Goal: Information Seeking & Learning: Learn about a topic

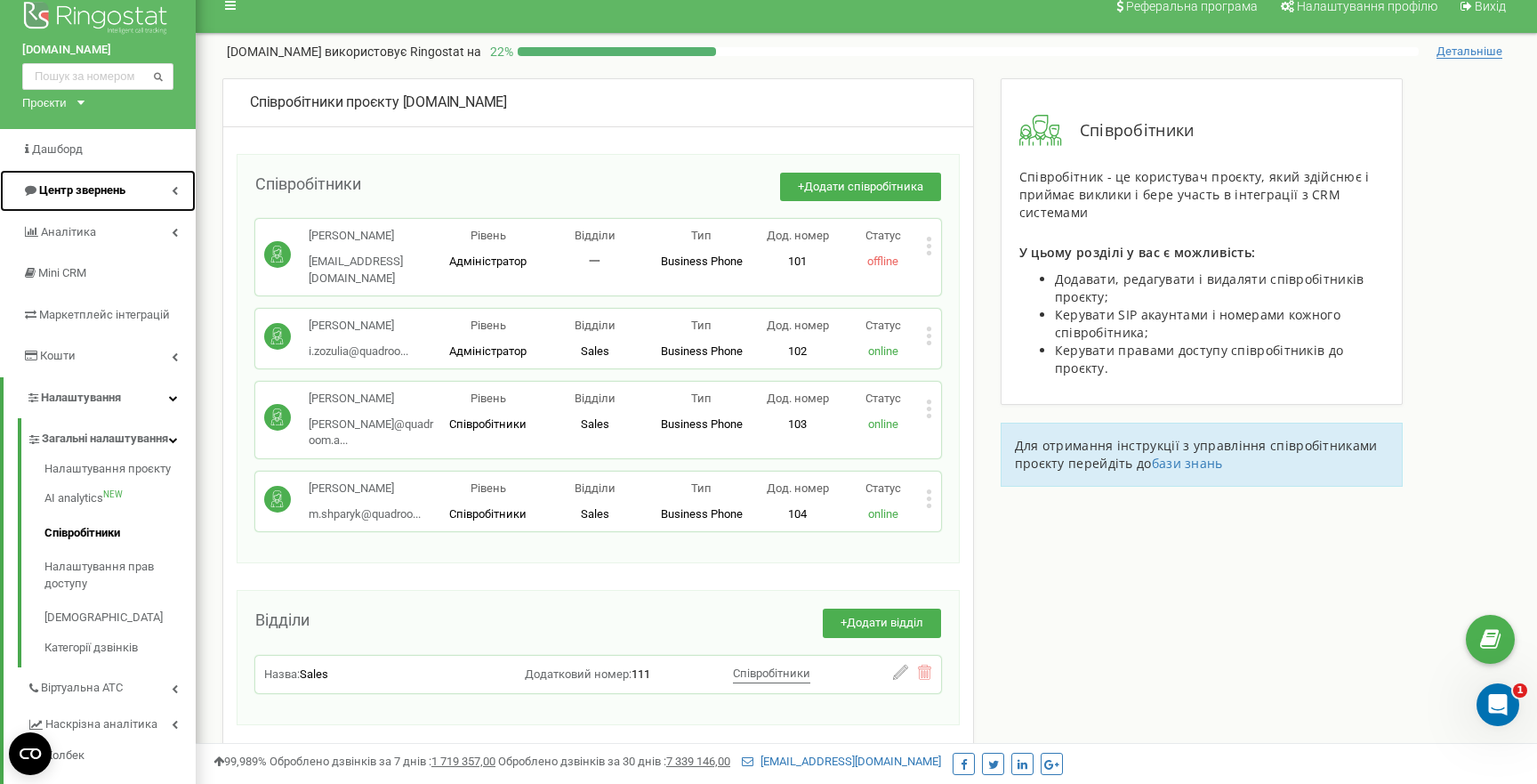
click at [100, 190] on span "Центр звернень" at bounding box center [82, 190] width 87 height 14
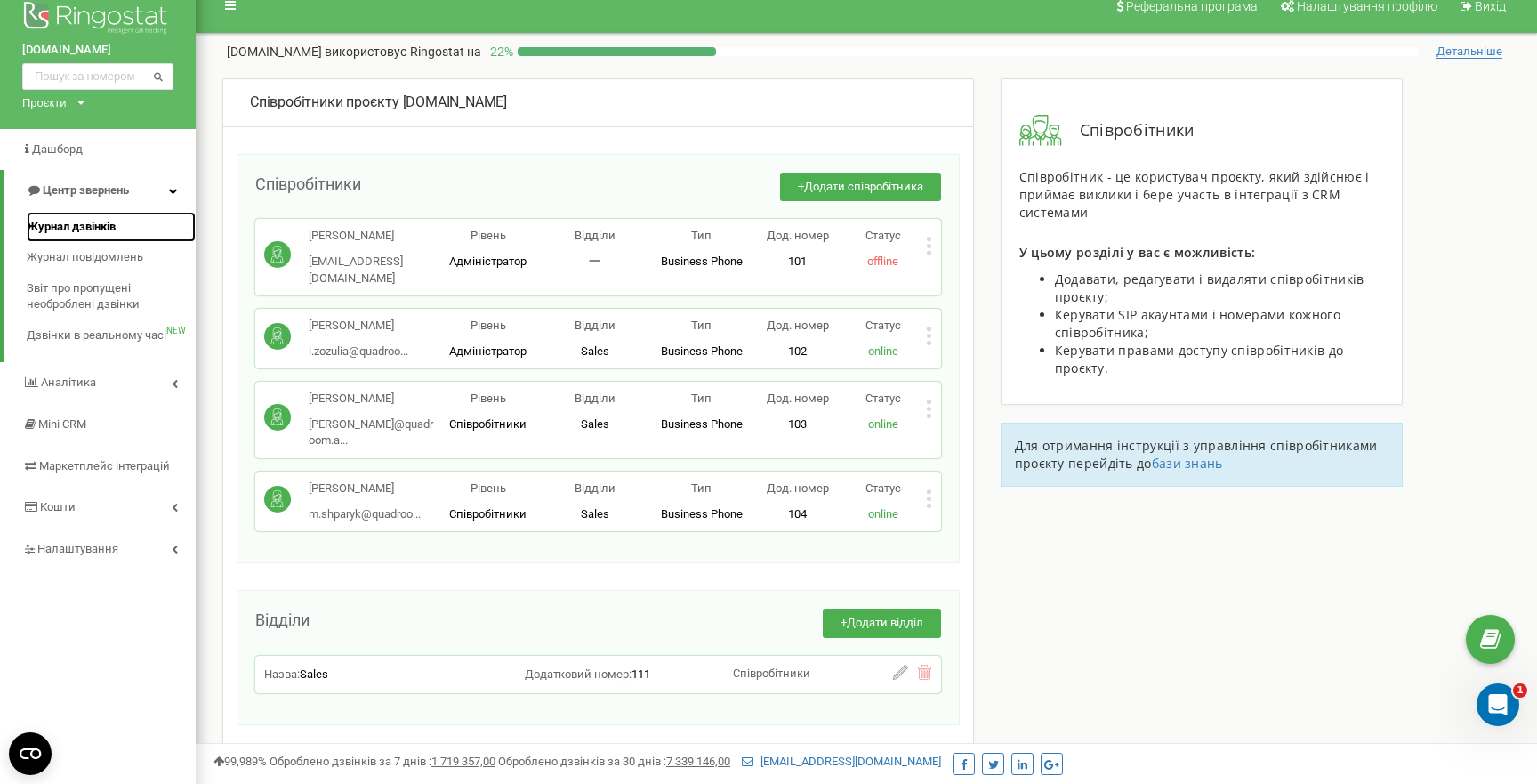
click at [97, 223] on span "Журнал дзвінків" at bounding box center [70, 227] width 89 height 17
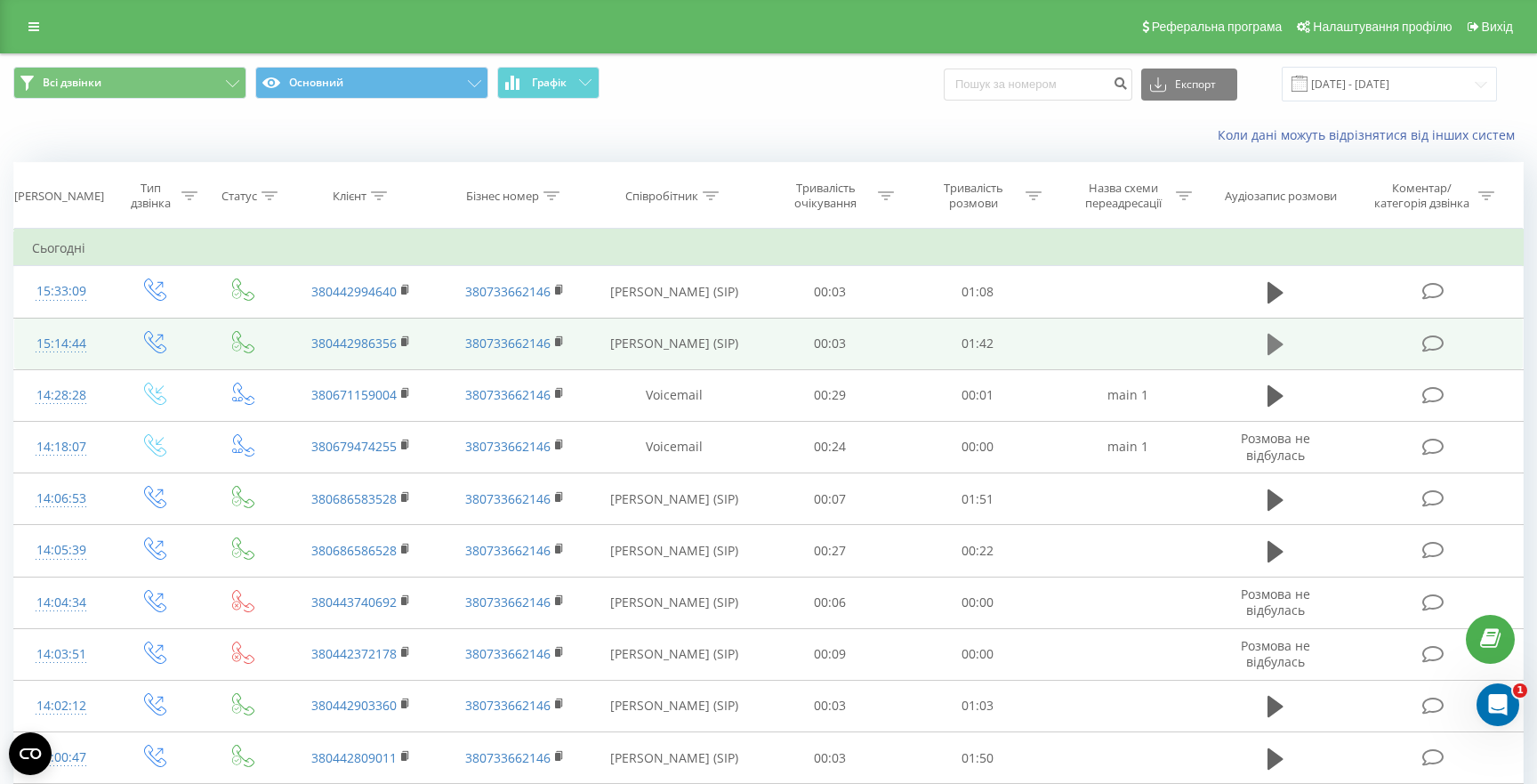
click at [1267, 341] on button at bounding box center [1275, 344] width 26 height 26
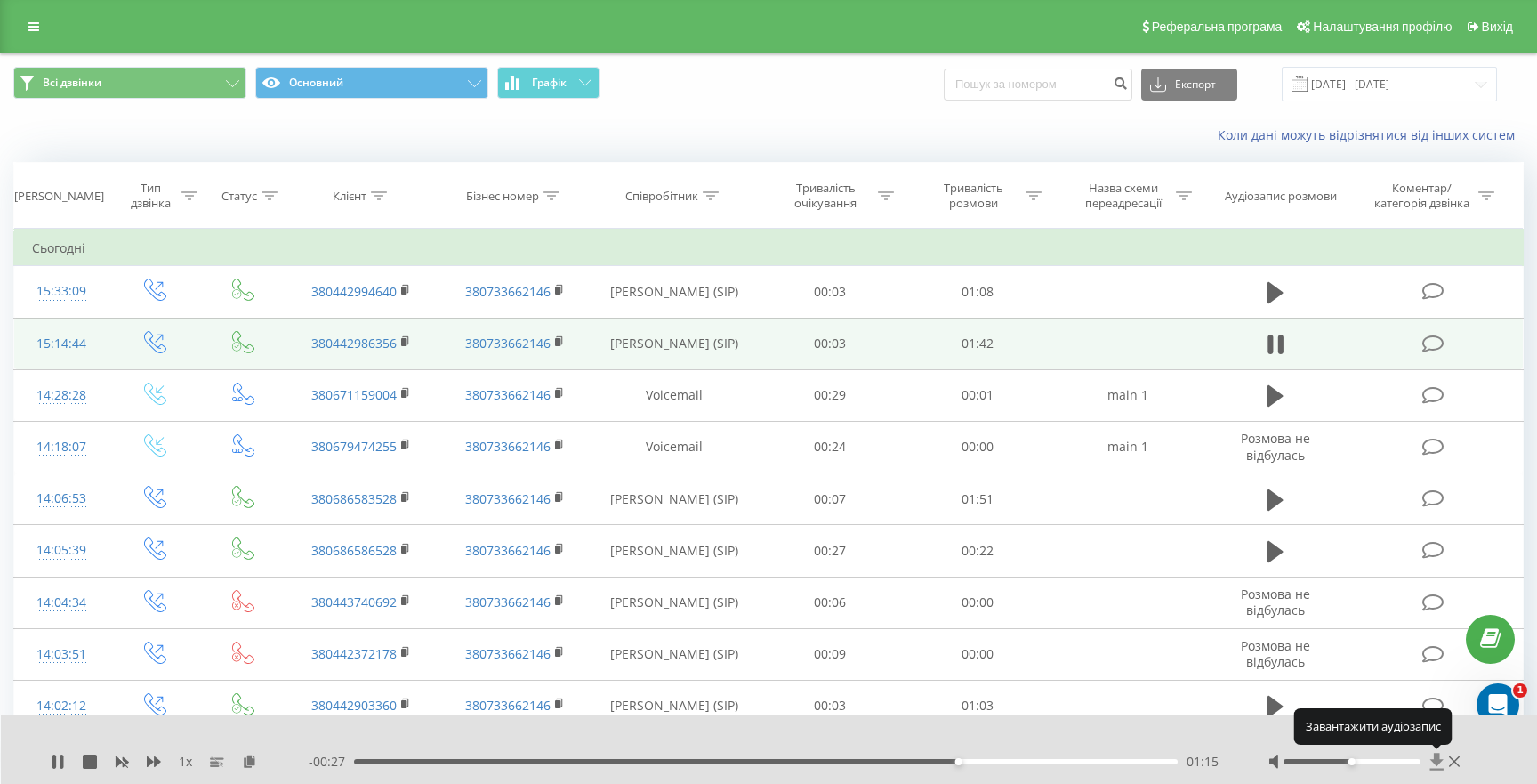
click at [1438, 760] on icon at bounding box center [1437, 761] width 14 height 17
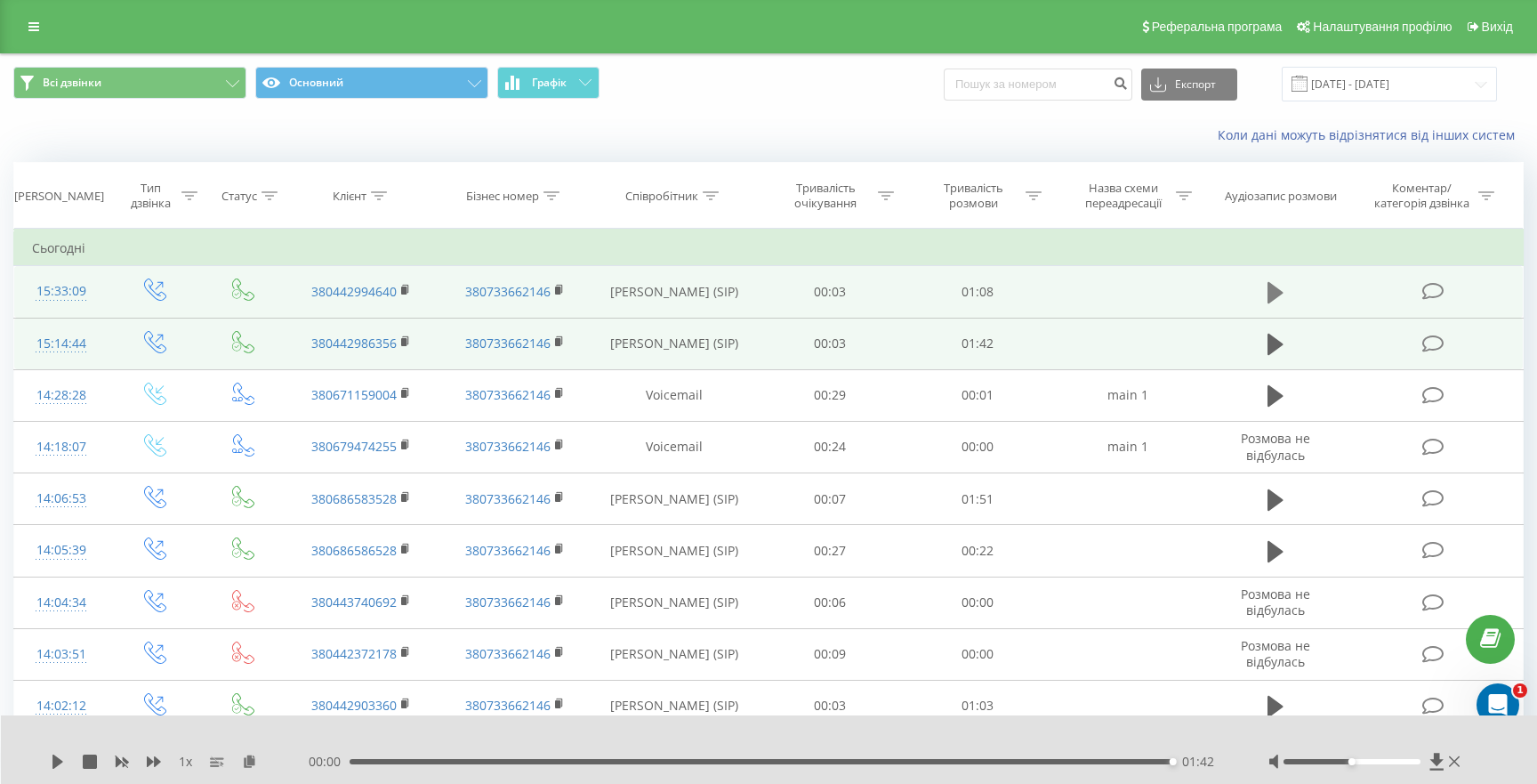
click at [1276, 288] on icon at bounding box center [1276, 293] width 16 height 21
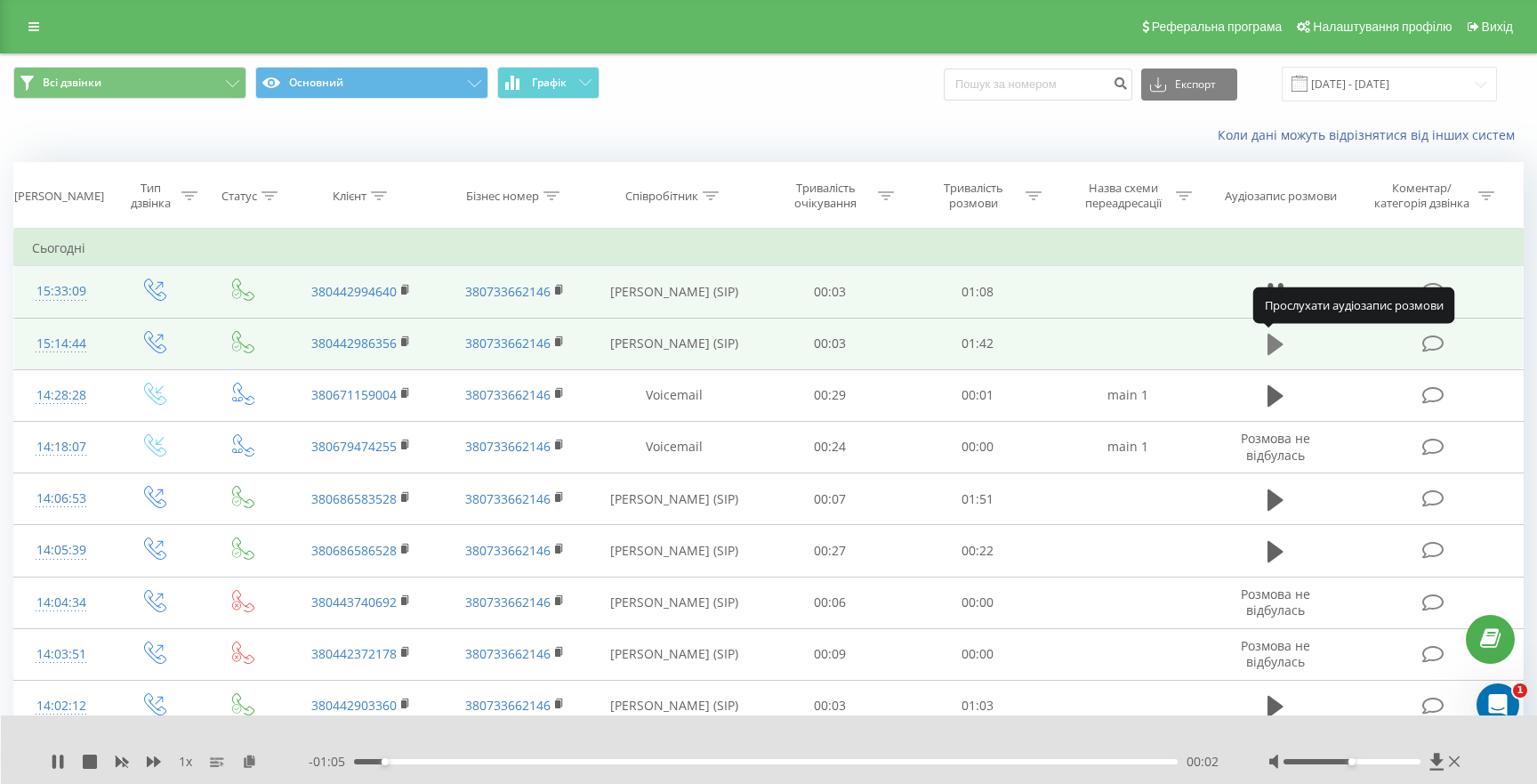
click at [1273, 344] on icon at bounding box center [1276, 345] width 16 height 21
click at [1276, 296] on icon at bounding box center [1276, 293] width 16 height 21
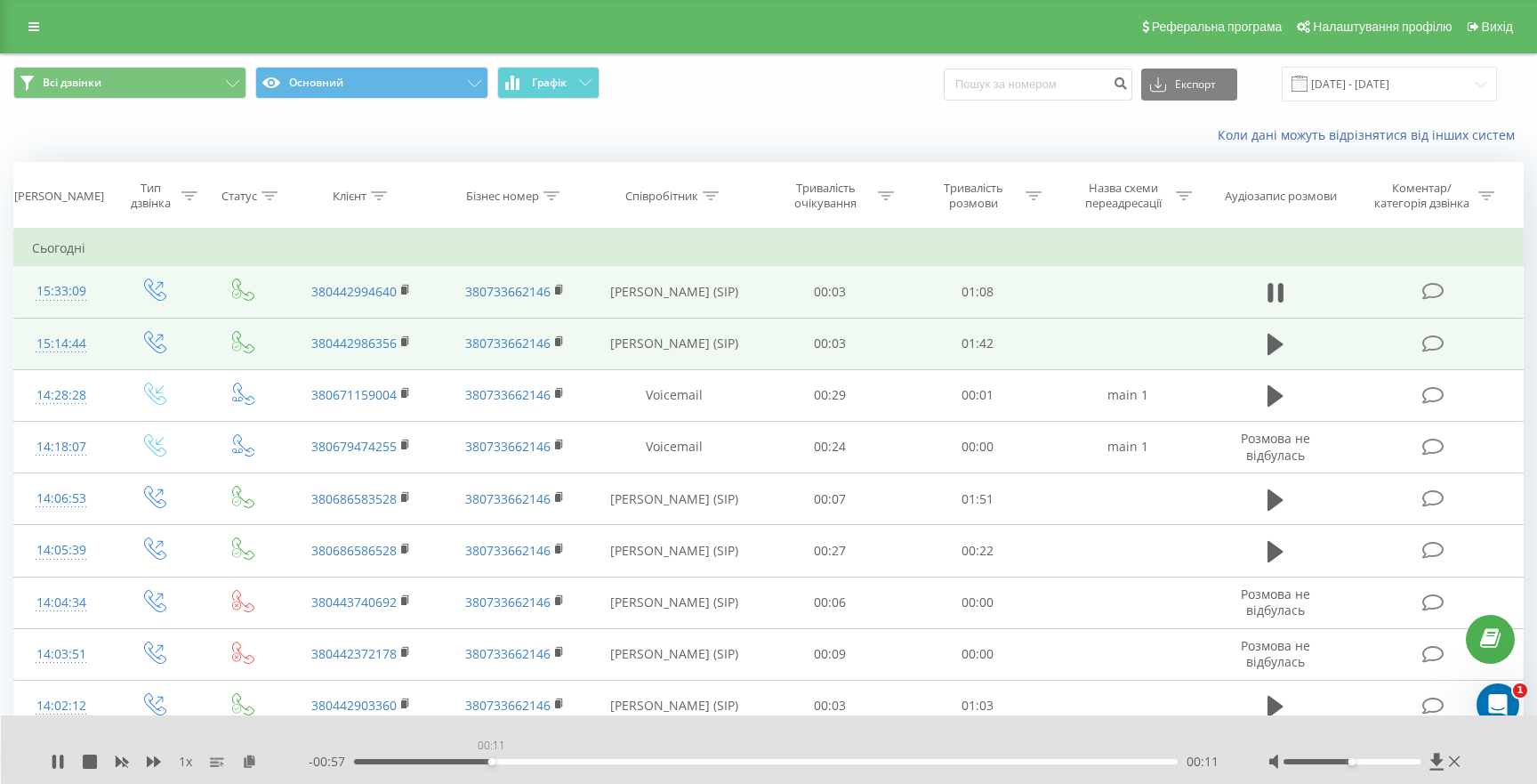
click at [491, 760] on div "00:11" at bounding box center [767, 761] width 824 height 5
click at [557, 765] on div "- 00:56 00:11 00:11" at bounding box center [767, 762] width 916 height 18
click at [624, 760] on div "00:22" at bounding box center [767, 761] width 824 height 5
click at [694, 760] on div "00:23" at bounding box center [767, 761] width 824 height 5
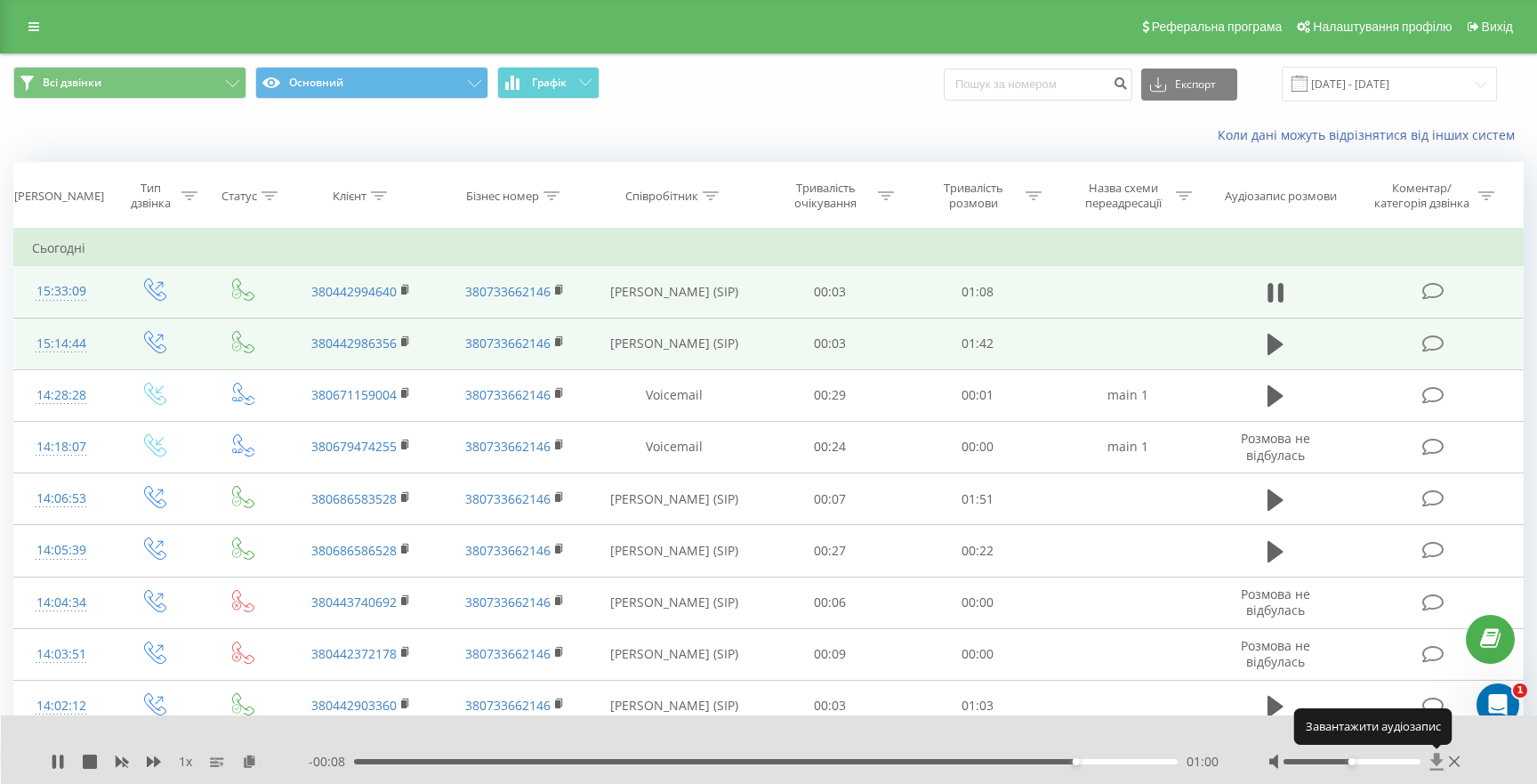
click at [1437, 762] on icon at bounding box center [1437, 761] width 14 height 17
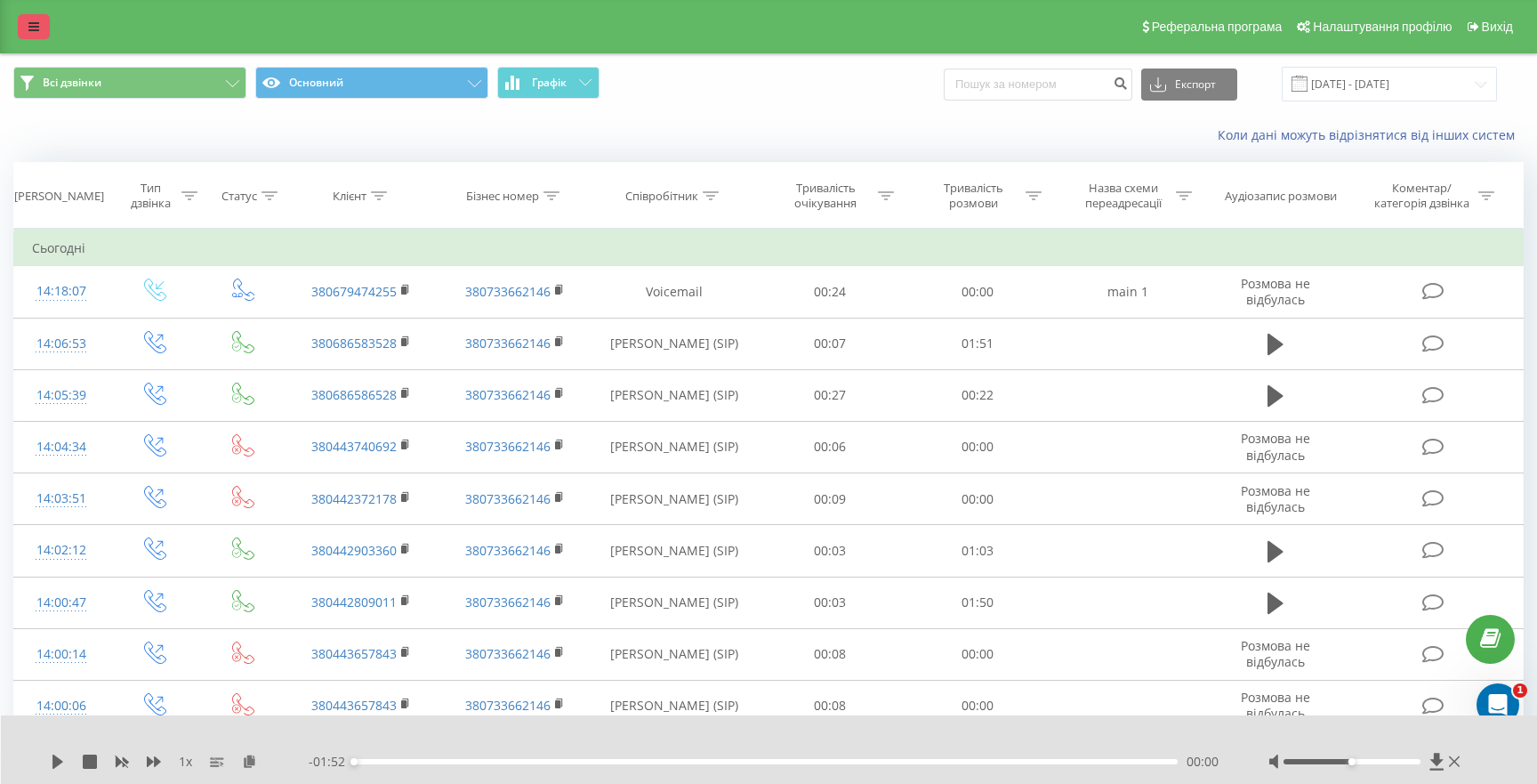
click at [35, 24] on icon at bounding box center [33, 26] width 11 height 13
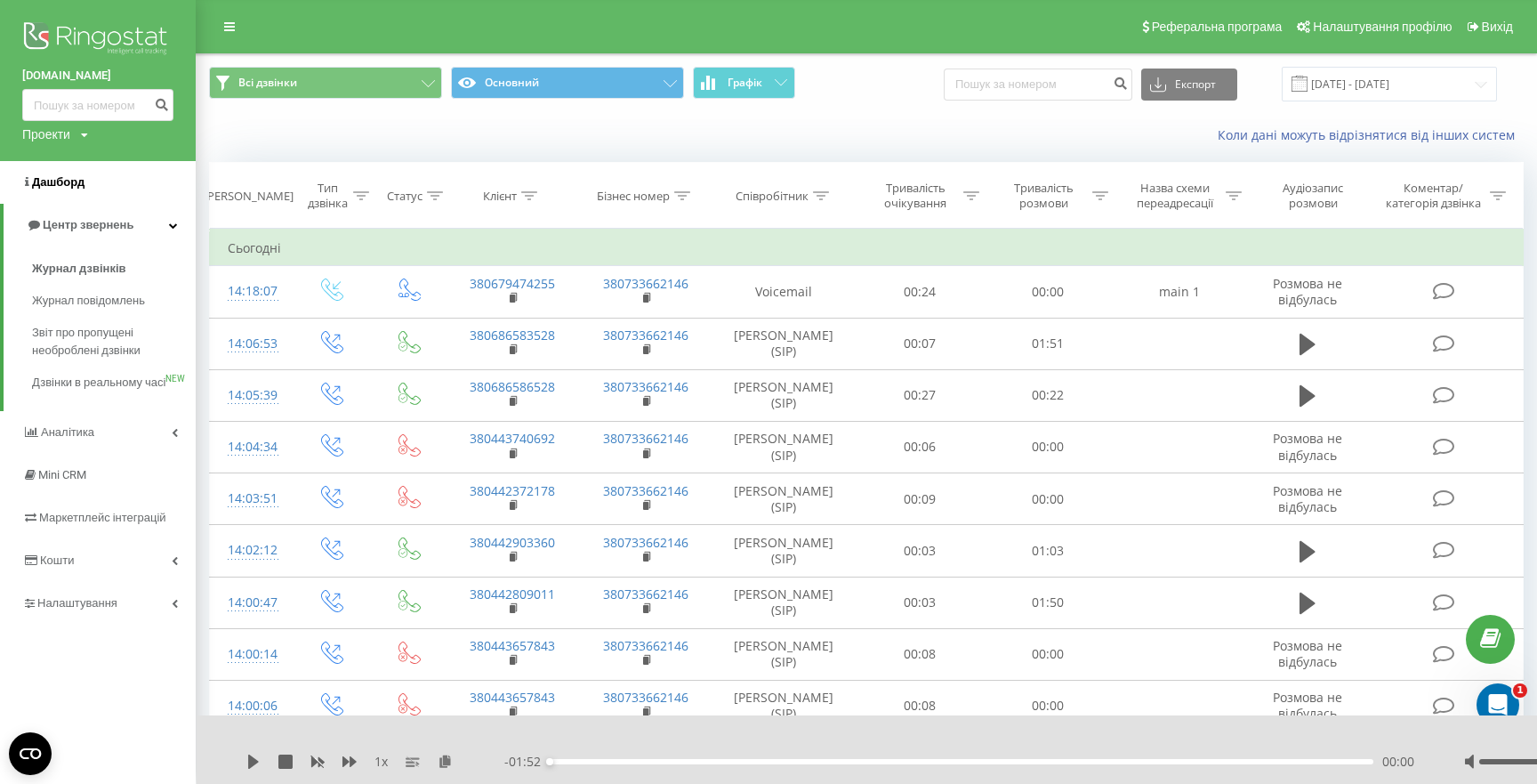
click at [68, 188] on span "Дашборд" at bounding box center [58, 182] width 53 height 14
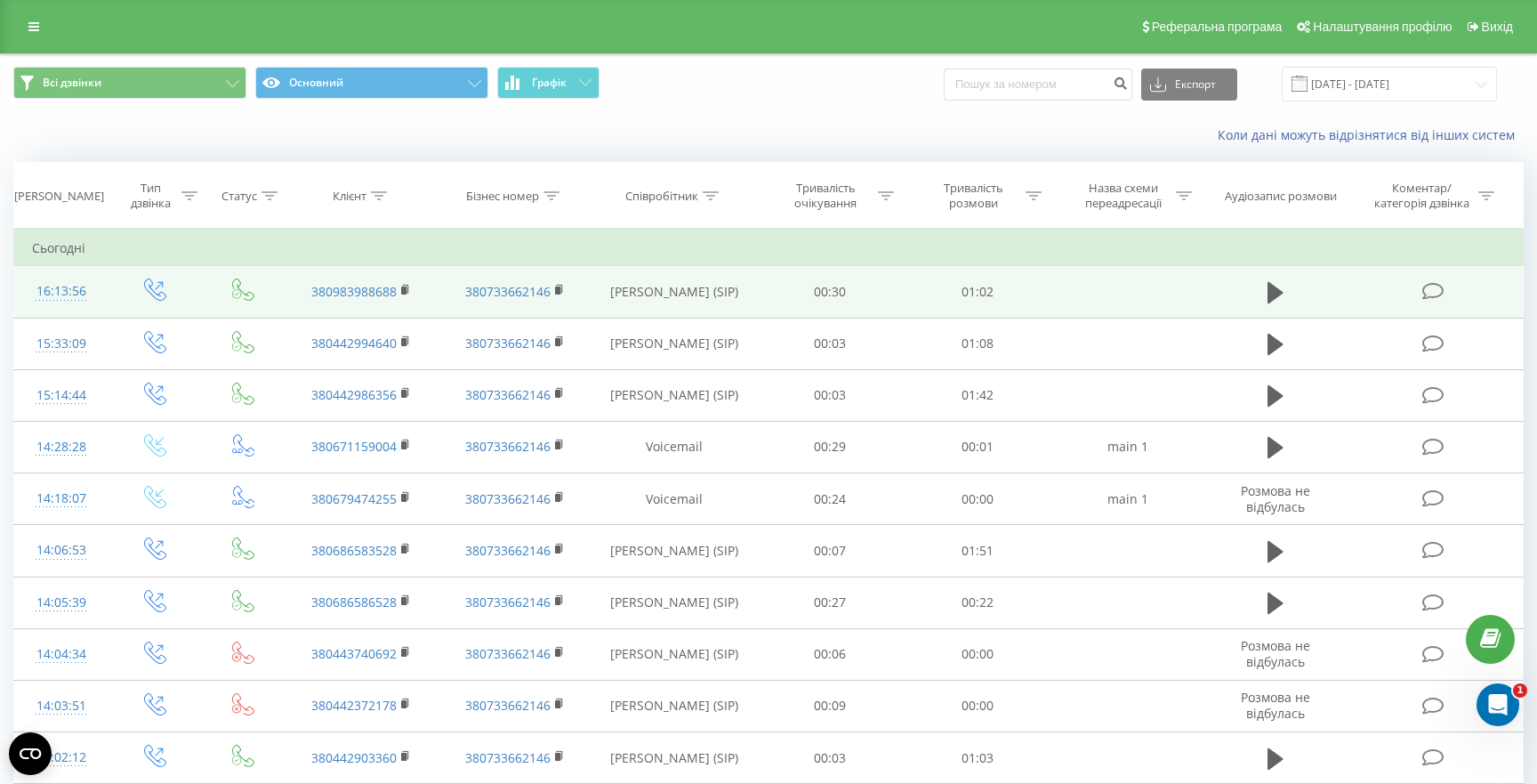
click at [742, 298] on td "[PERSON_NAME] (SIP)" at bounding box center [674, 291] width 166 height 52
click at [714, 291] on td "[PERSON_NAME] (SIP)" at bounding box center [674, 291] width 166 height 52
click at [1273, 293] on icon at bounding box center [1276, 293] width 16 height 21
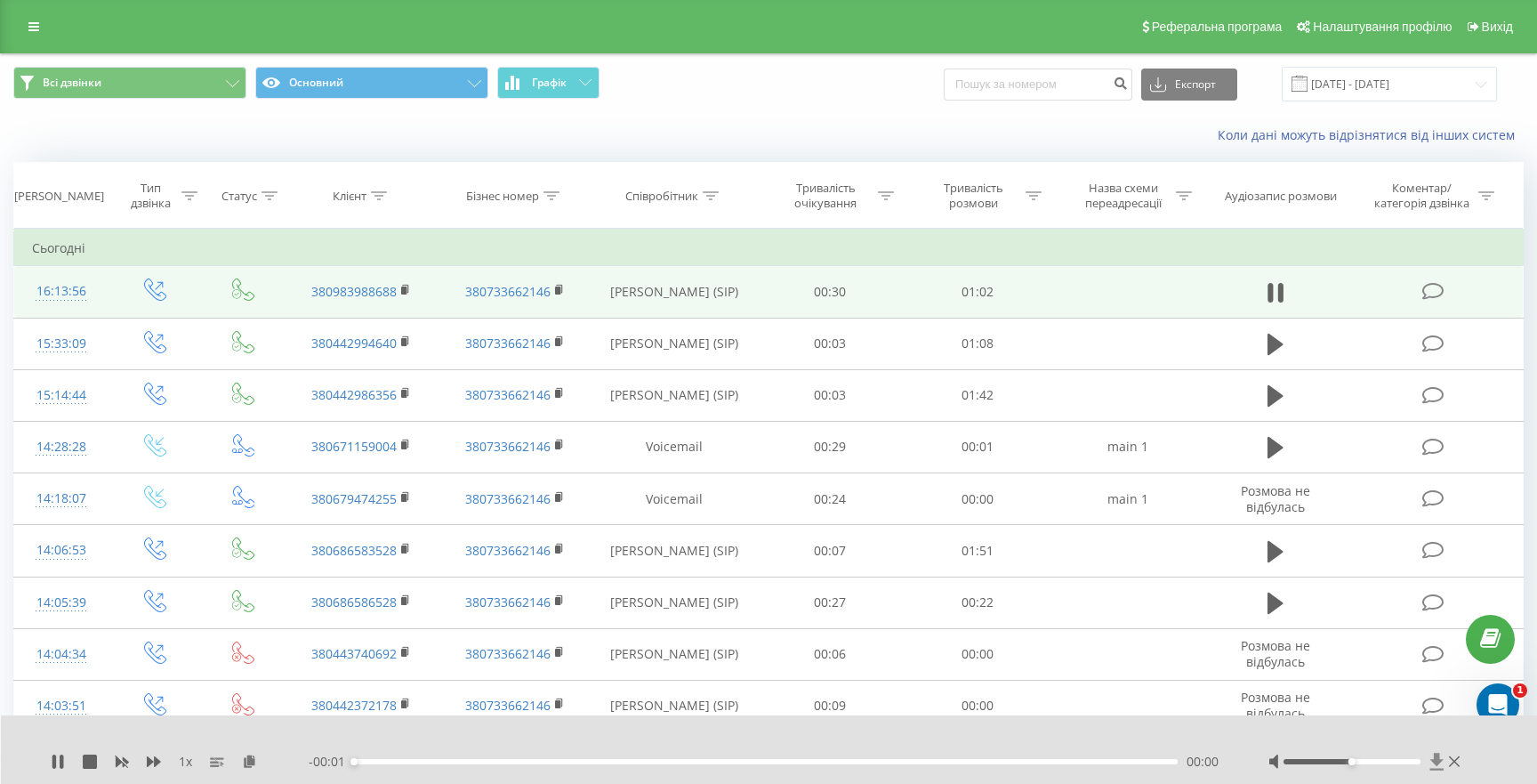
click at [1441, 759] on icon at bounding box center [1437, 761] width 14 height 17
click at [85, 765] on icon at bounding box center [90, 762] width 15 height 15
click at [84, 765] on icon at bounding box center [90, 762] width 15 height 15
click at [55, 762] on icon at bounding box center [57, 762] width 11 height 15
click at [720, 761] on div "00:02" at bounding box center [767, 761] width 824 height 5
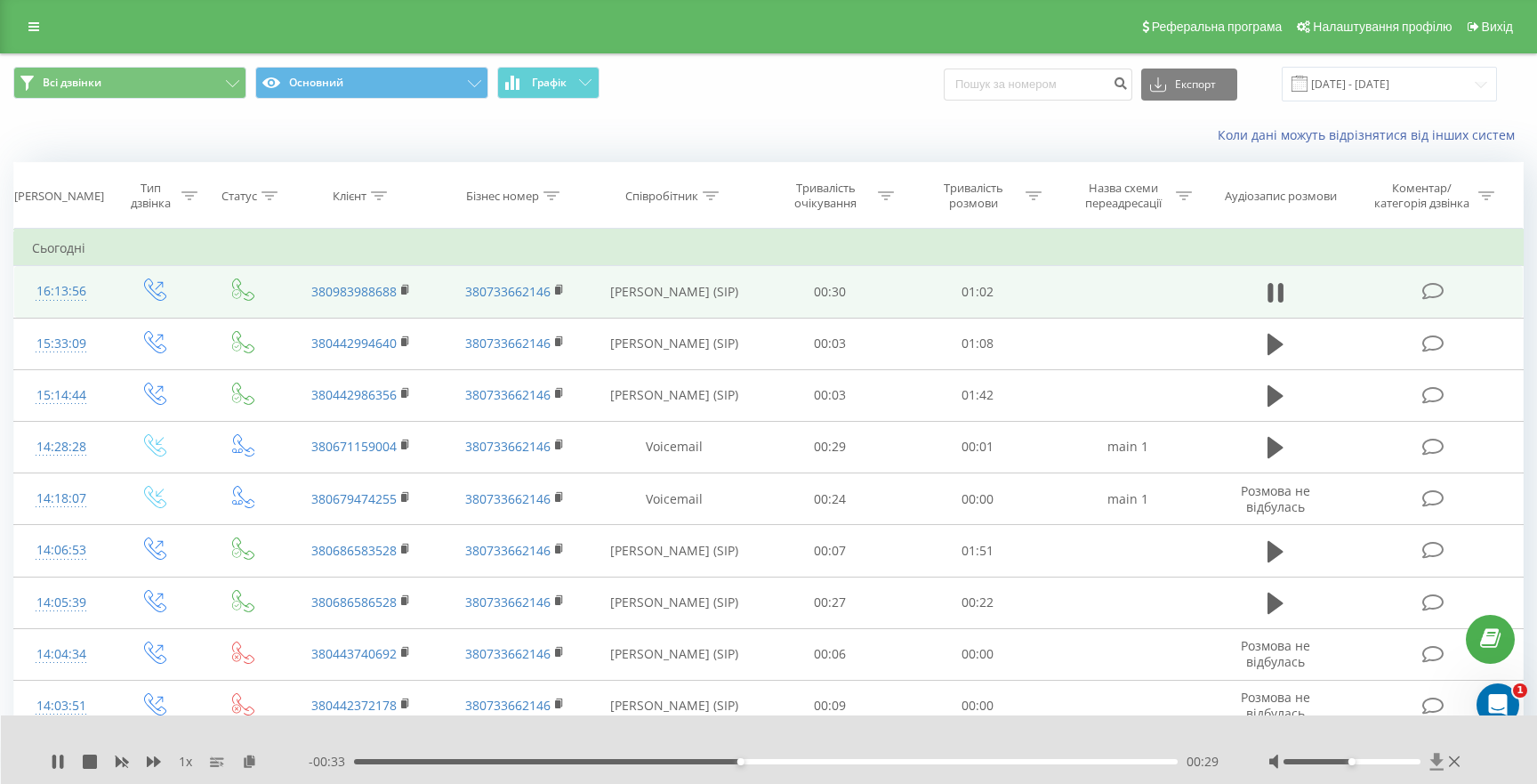
click at [1435, 764] on icon at bounding box center [1437, 761] width 14 height 17
click at [1438, 762] on icon at bounding box center [1437, 761] width 14 height 17
click at [1438, 764] on icon at bounding box center [1437, 761] width 14 height 17
click at [58, 765] on icon at bounding box center [57, 762] width 15 height 15
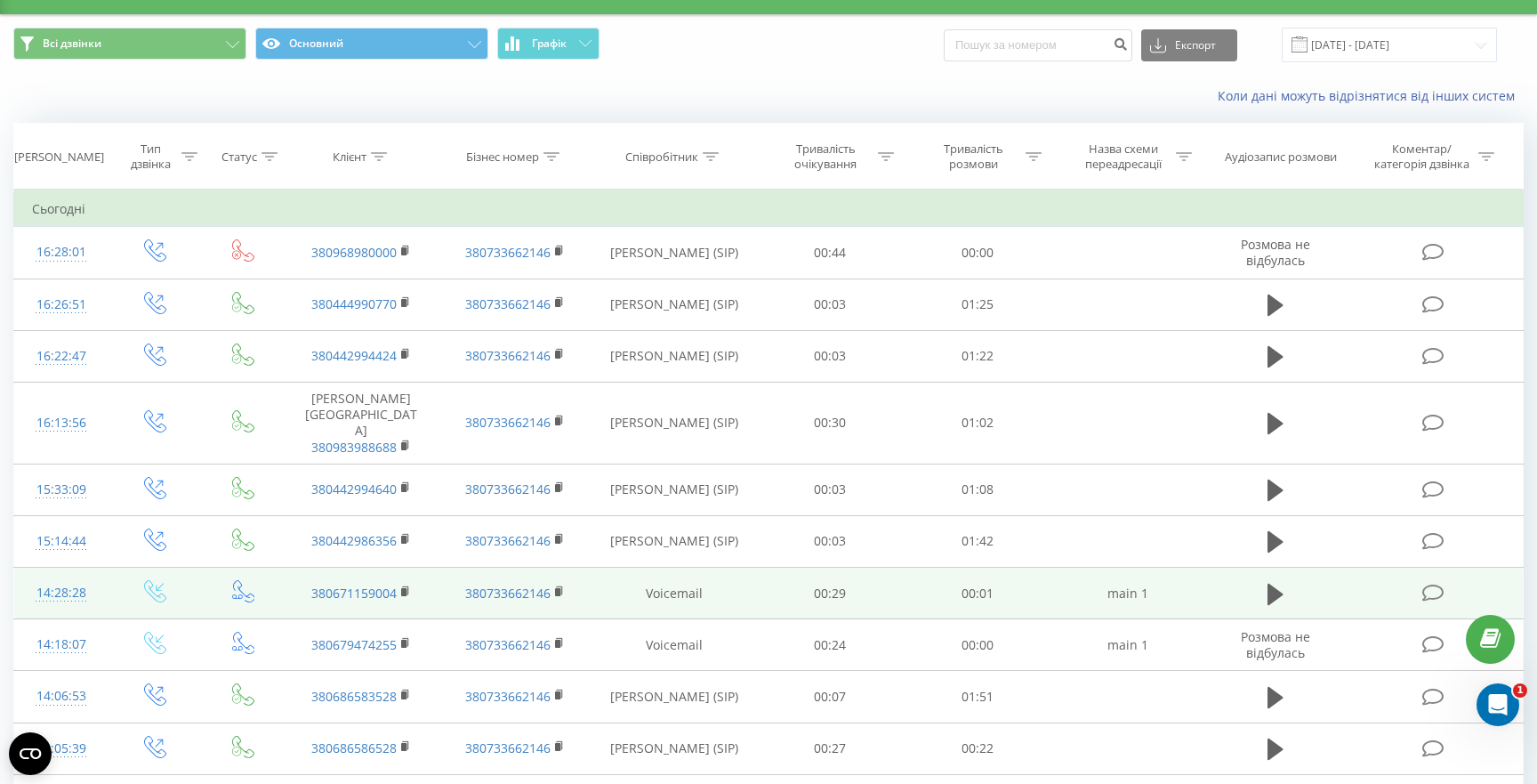
scroll to position [41, 0]
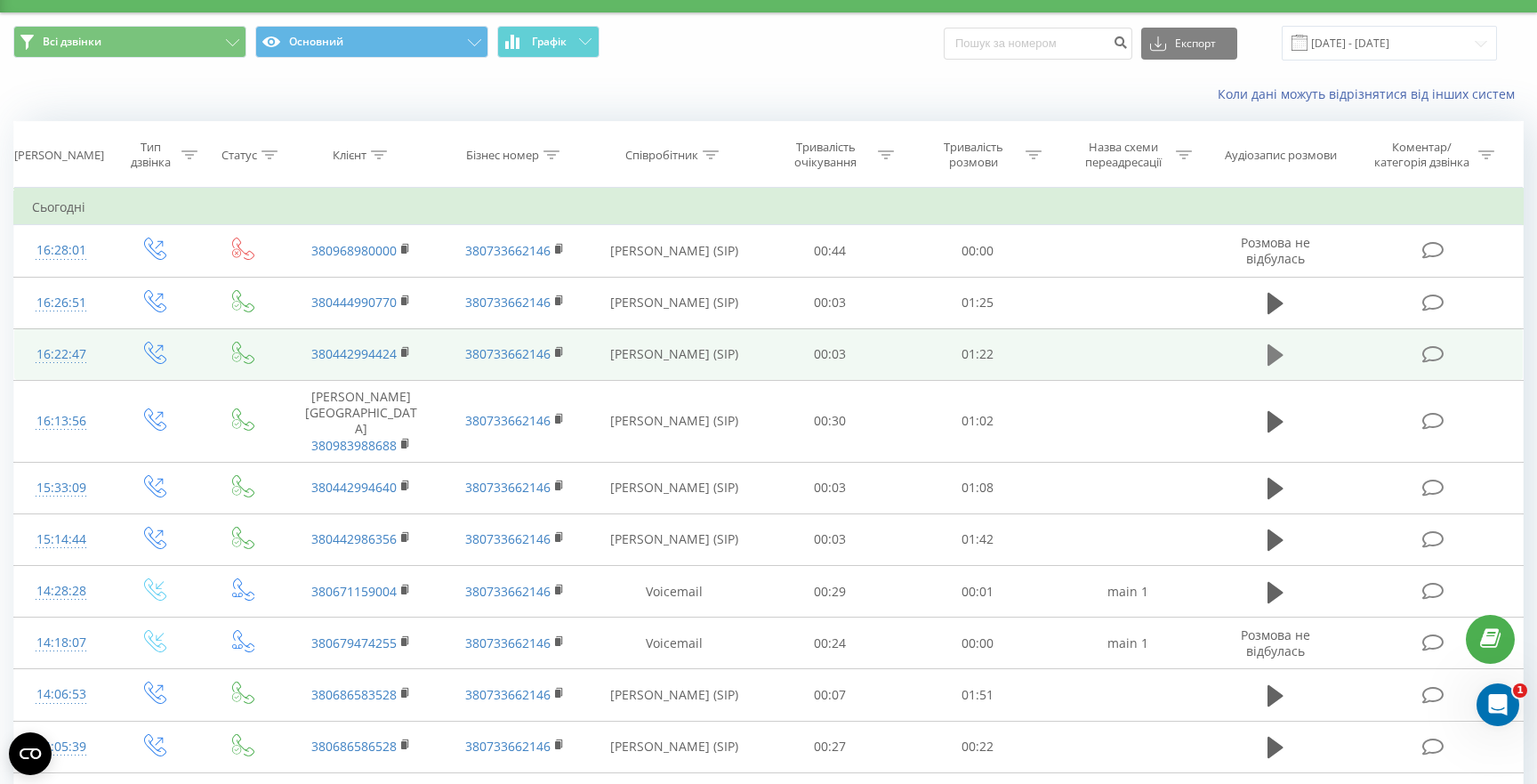
click at [1272, 355] on icon at bounding box center [1276, 355] width 16 height 21
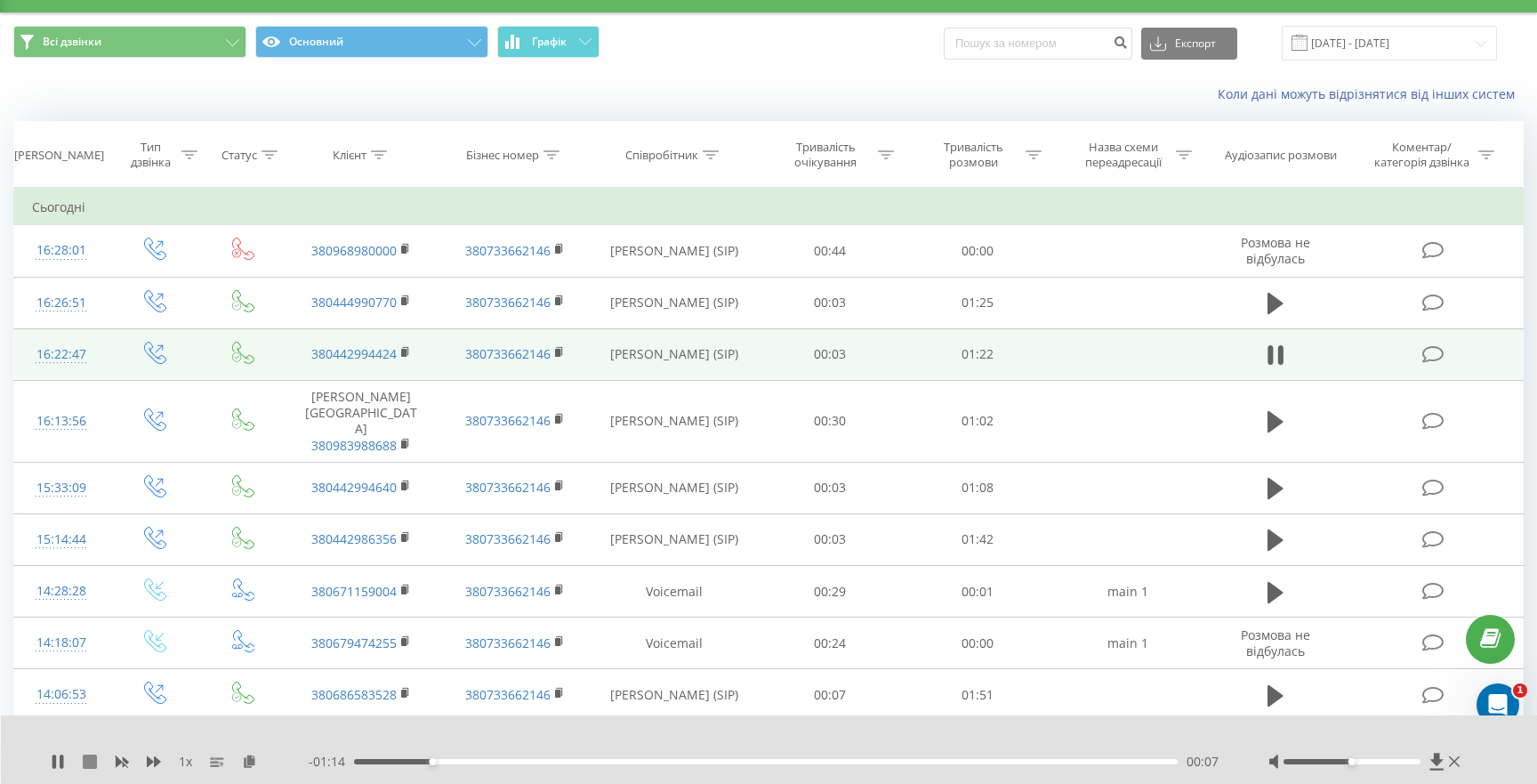
click at [86, 765] on icon at bounding box center [90, 762] width 15 height 15
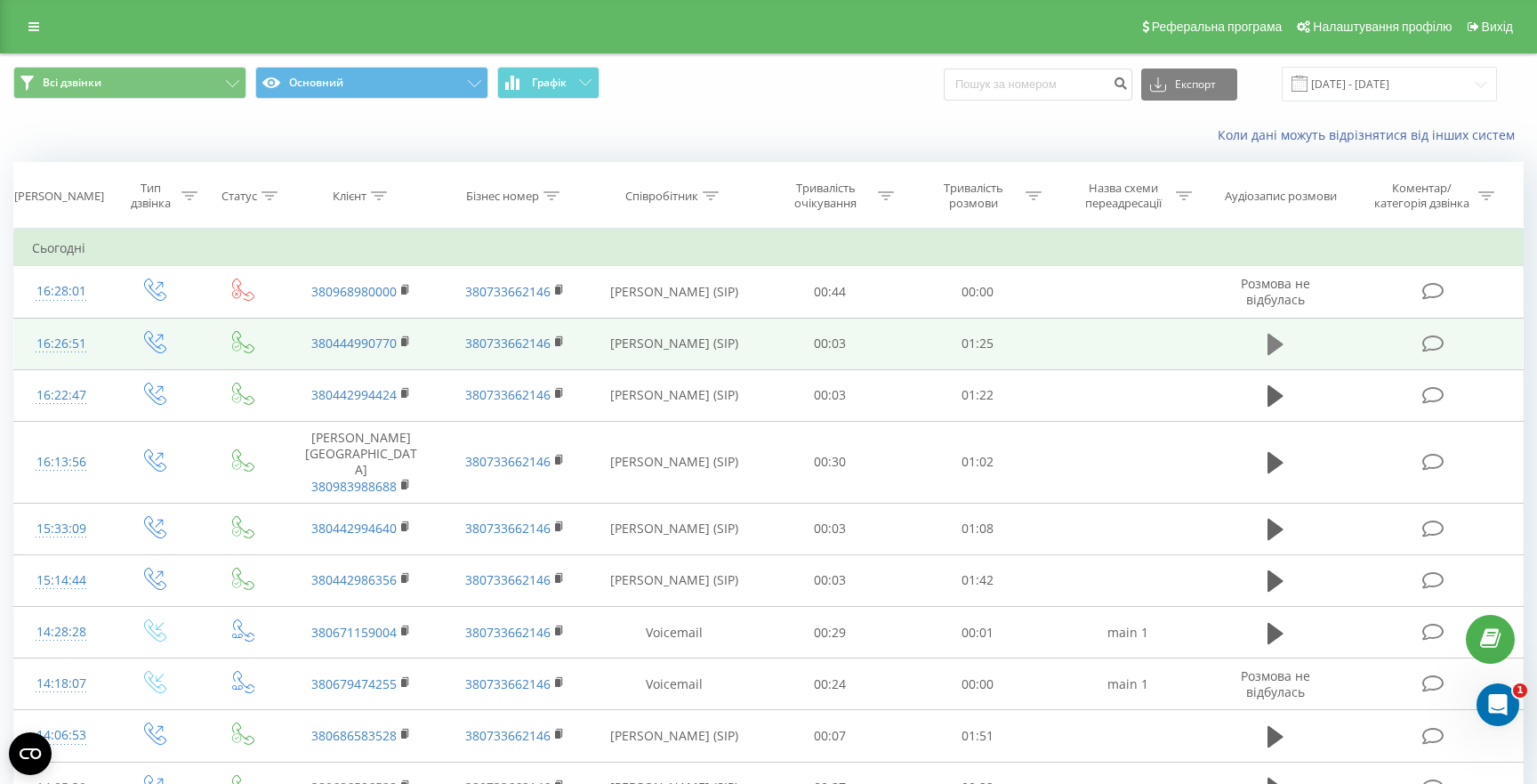
click at [1271, 350] on icon at bounding box center [1276, 345] width 16 height 21
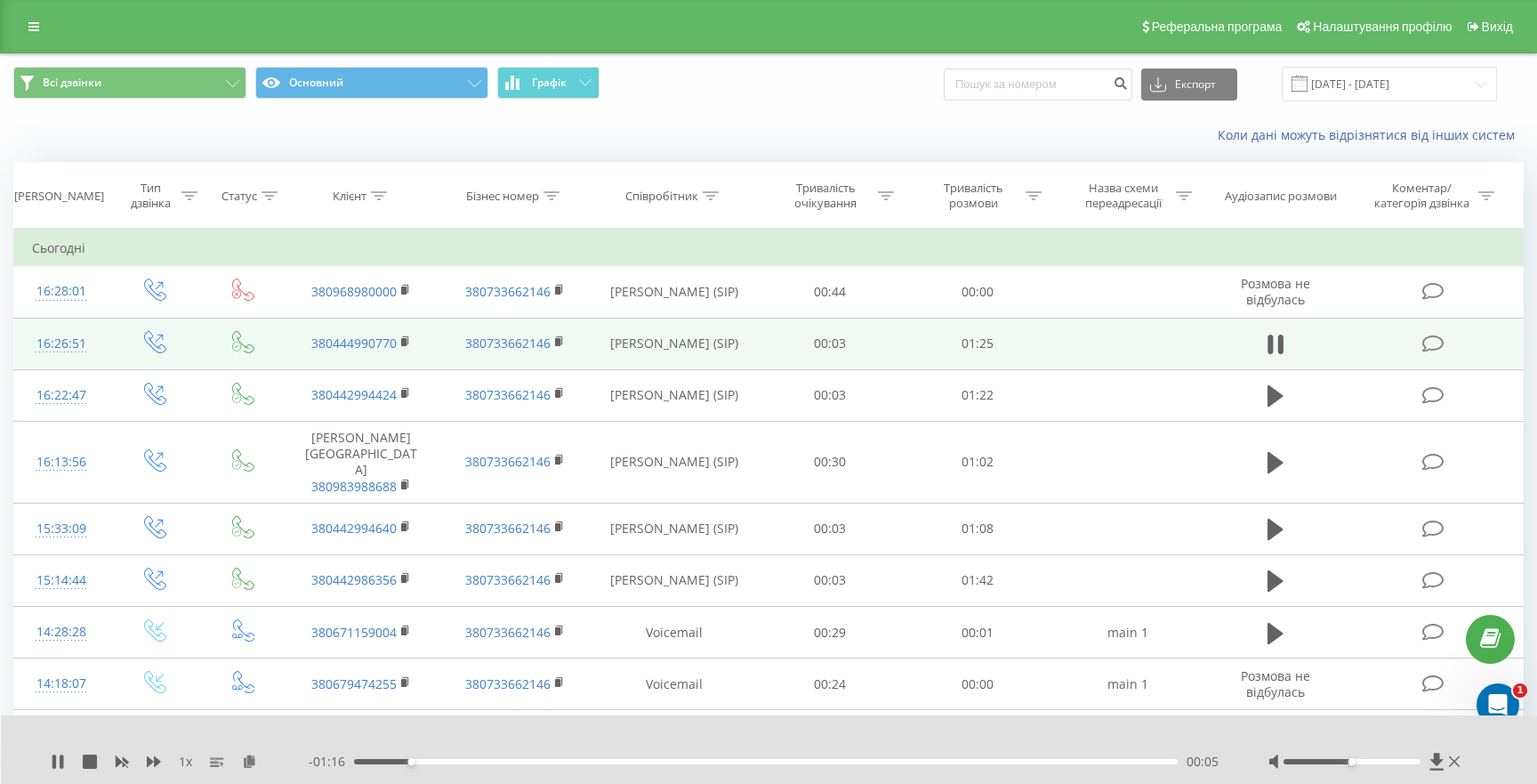
click at [549, 761] on div "00:05" at bounding box center [767, 761] width 824 height 5
click at [617, 759] on div "00:20" at bounding box center [767, 761] width 824 height 5
click at [719, 755] on div "- 00:55 00:26 00:26" at bounding box center [767, 762] width 916 height 18
click at [786, 757] on div "- 00:54 00:27 00:27" at bounding box center [767, 762] width 916 height 18
click at [790, 762] on div "00:27" at bounding box center [767, 761] width 824 height 5
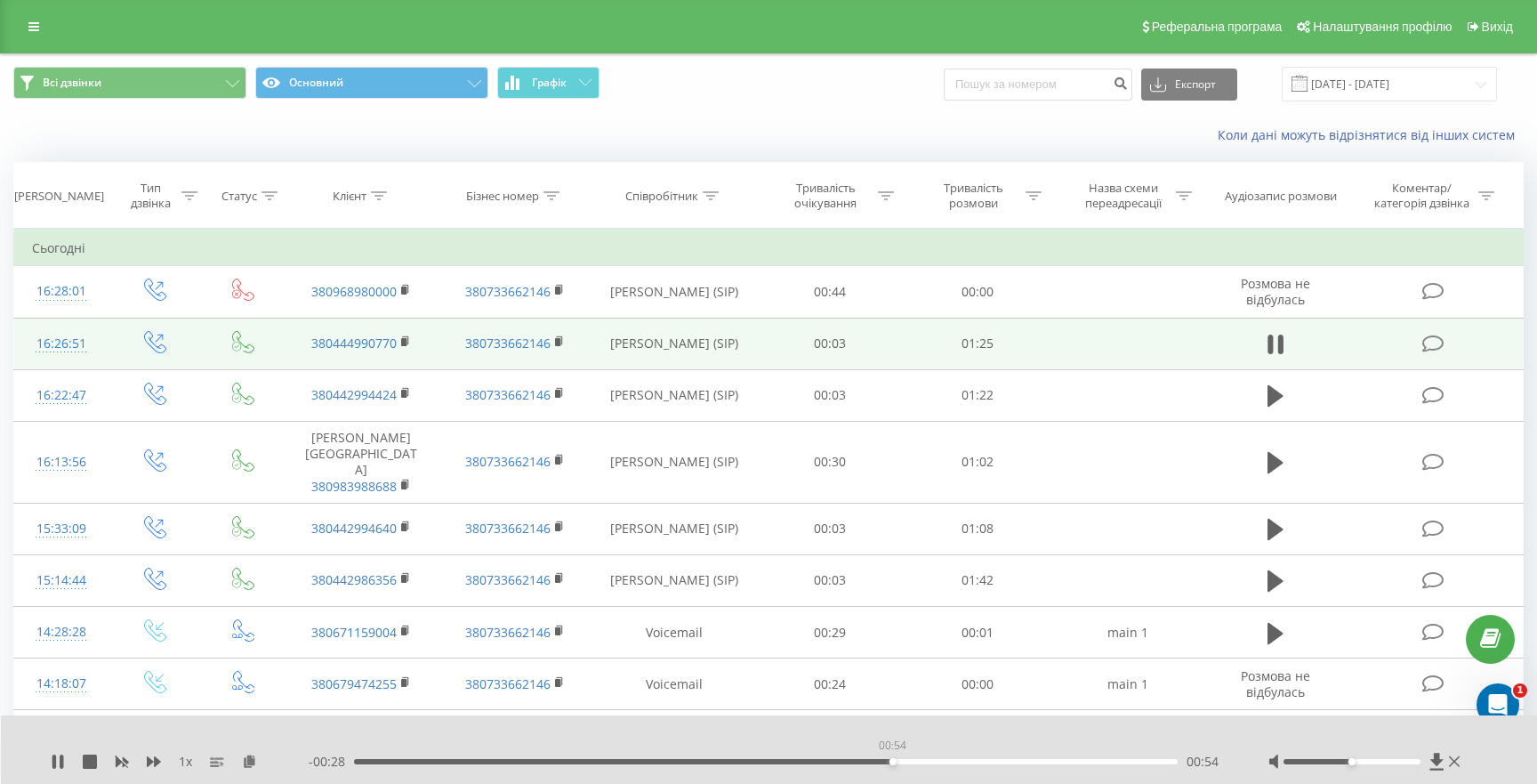
click at [892, 761] on div "00:54" at bounding box center [767, 761] width 824 height 5
click at [941, 761] on div "00:55" at bounding box center [767, 761] width 824 height 5
click at [995, 764] on div "01:04" at bounding box center [767, 761] width 824 height 5
click at [1048, 764] on div "01:04" at bounding box center [767, 761] width 824 height 5
click at [1104, 764] on div "01:09" at bounding box center [767, 761] width 824 height 5
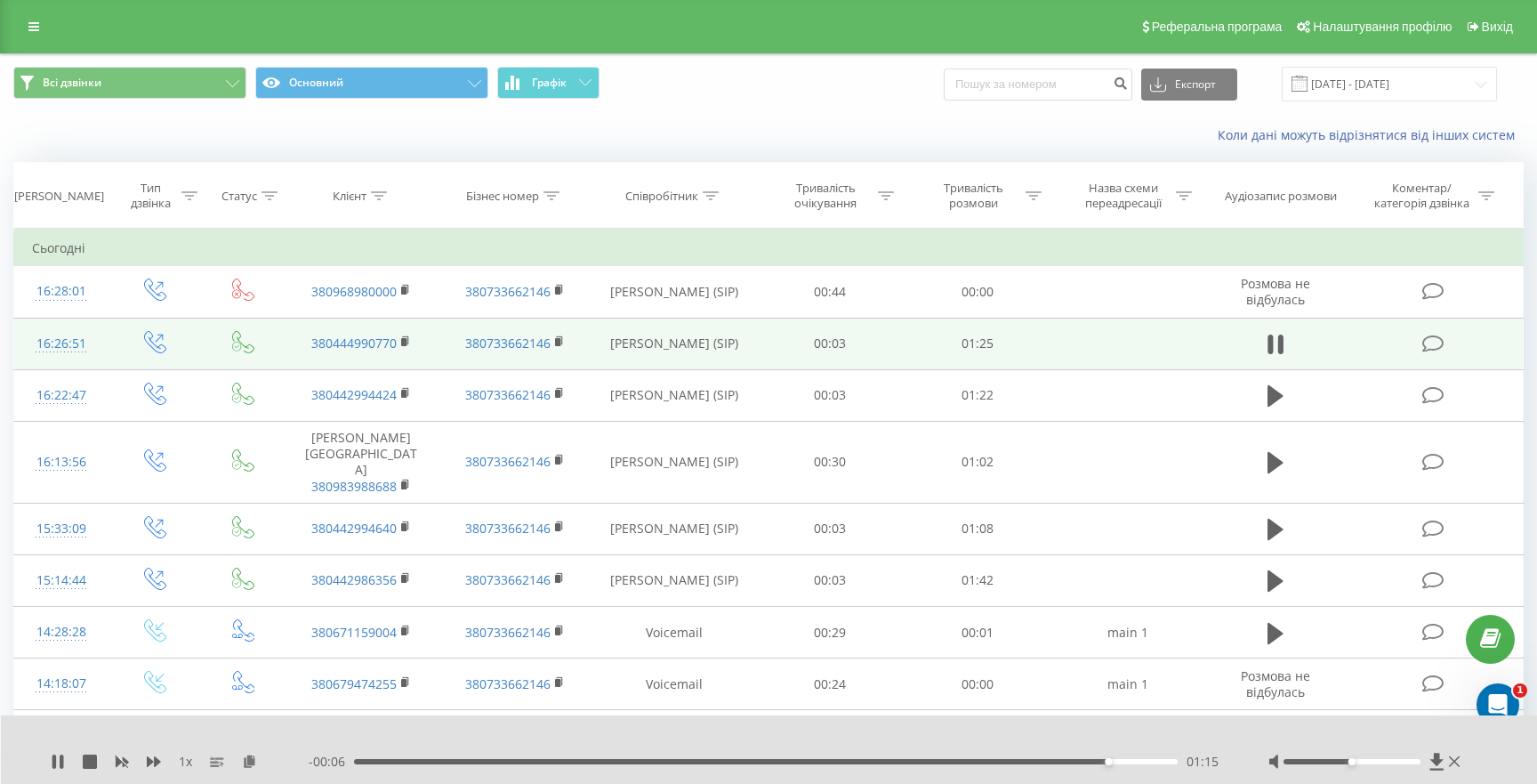
click at [1151, 763] on div "01:15" at bounding box center [767, 761] width 824 height 5
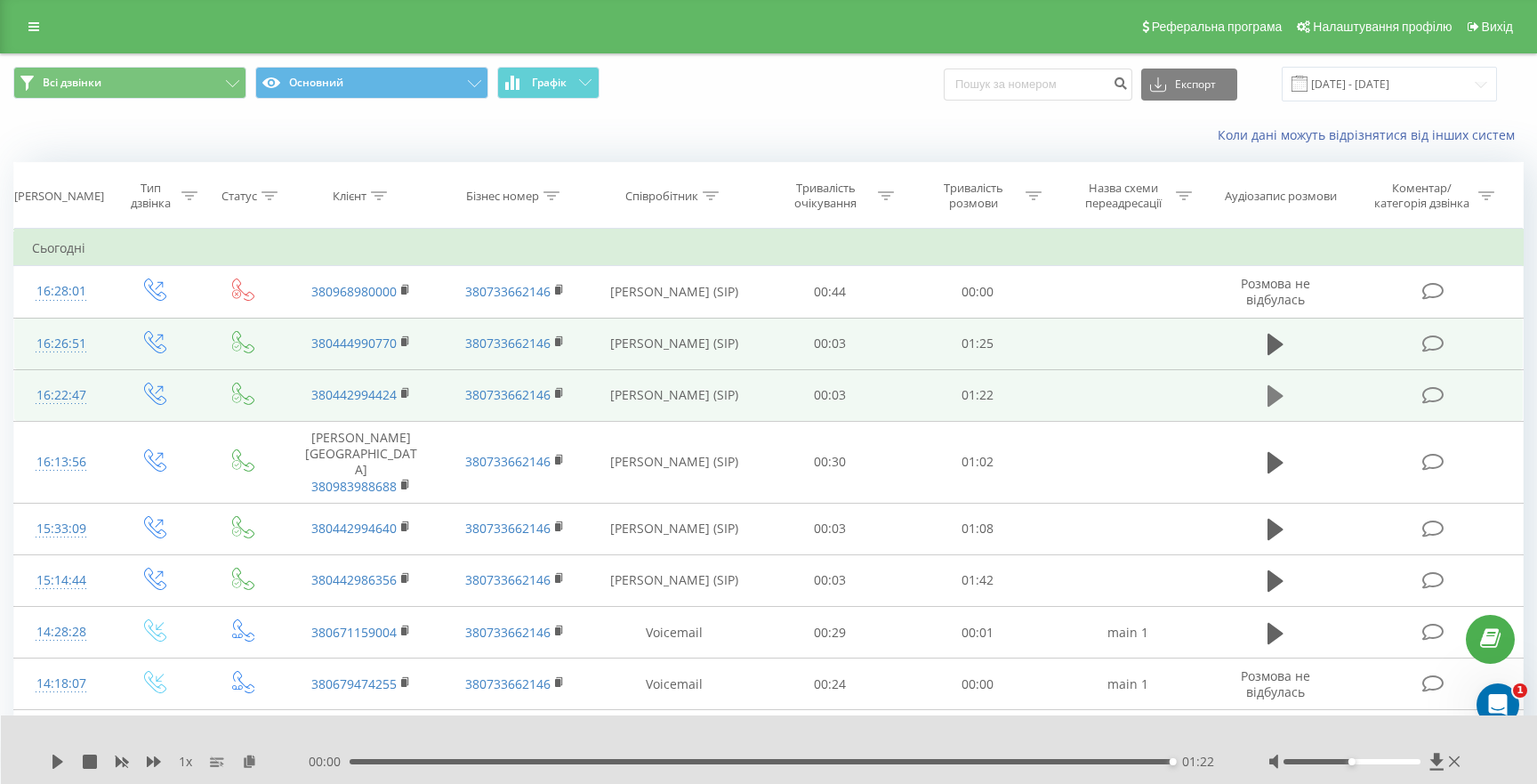
click at [1273, 400] on icon at bounding box center [1276, 395] width 16 height 21
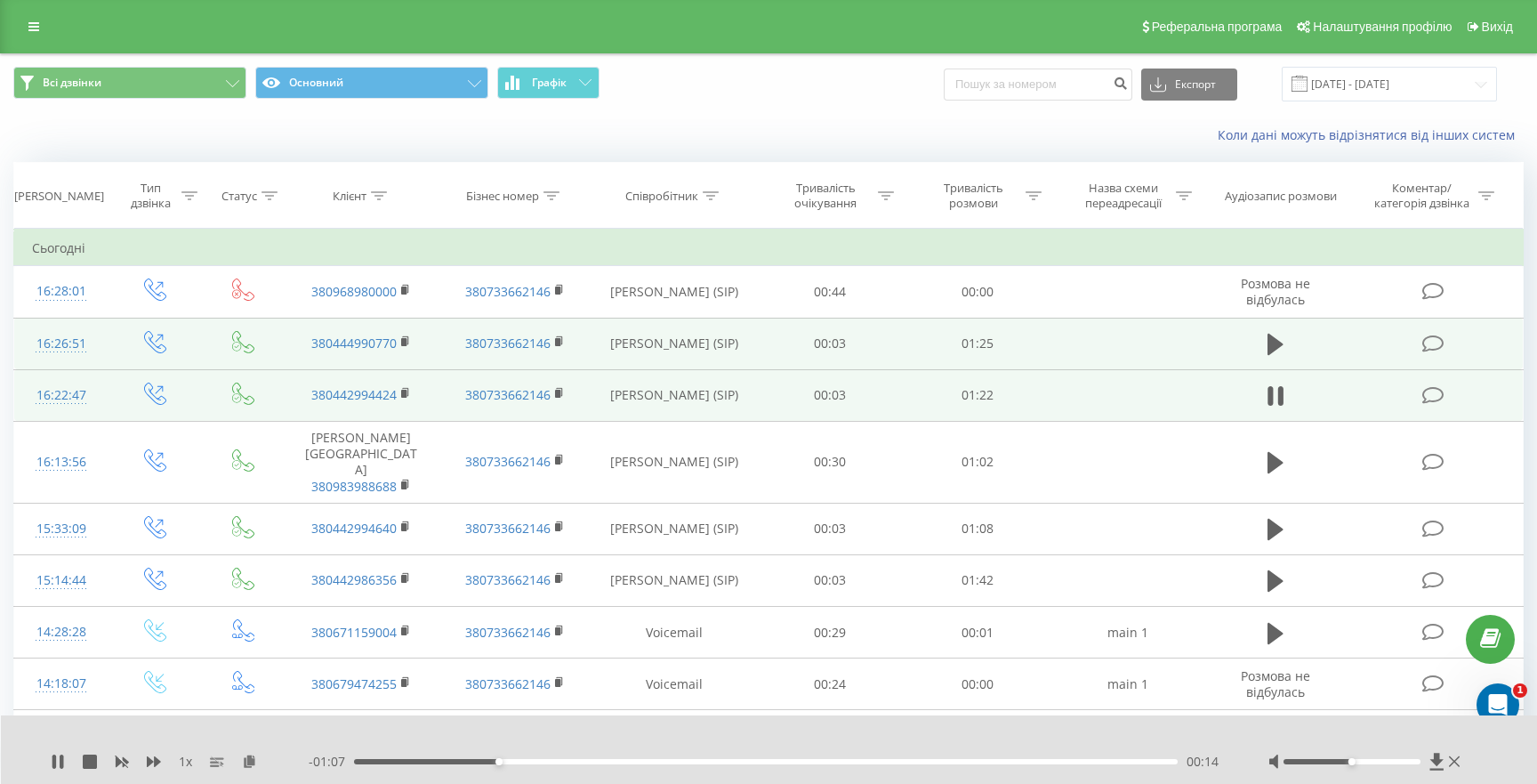
click at [656, 761] on div "00:14" at bounding box center [767, 761] width 824 height 5
click at [546, 759] on div "00:32" at bounding box center [767, 761] width 824 height 5
click at [1440, 765] on icon at bounding box center [1438, 762] width 16 height 18
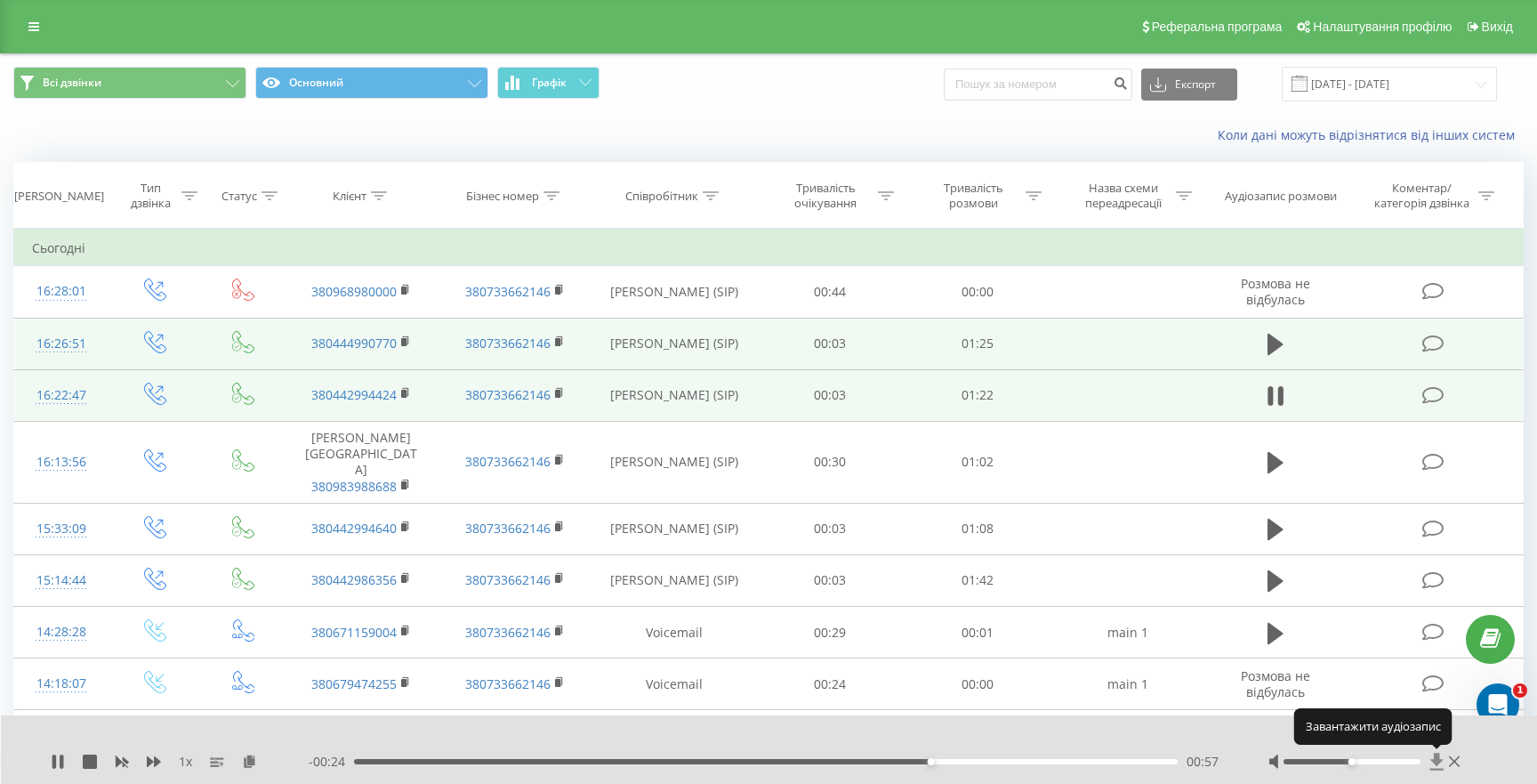
click at [1439, 763] on icon at bounding box center [1437, 761] width 14 height 17
